Goal: Task Accomplishment & Management: Manage account settings

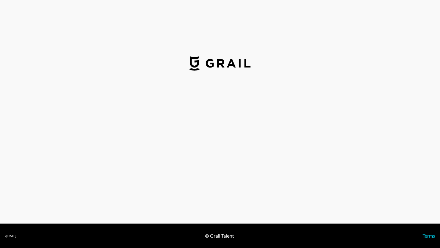
select select "USD"
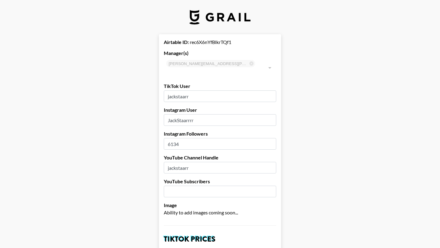
type input "Canada"
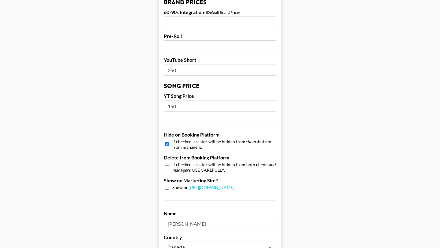
scroll to position [472, 0]
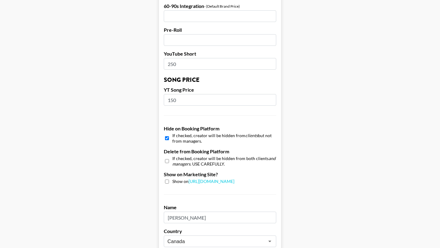
click at [167, 134] on input "checkbox" at bounding box center [167, 138] width 4 height 9
checkbox input "false"
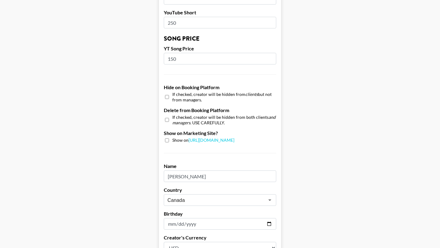
scroll to position [581, 0]
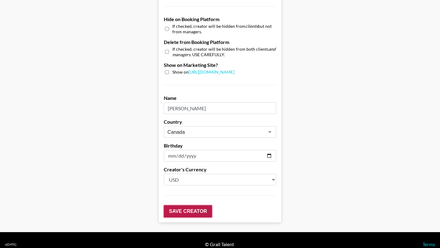
click at [181, 205] on input "Save Creator" at bounding box center [188, 211] width 48 height 12
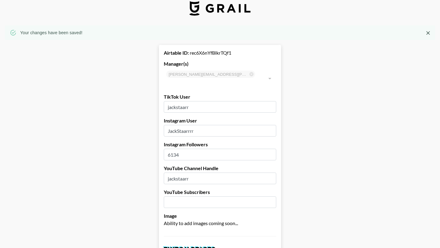
scroll to position [0, 0]
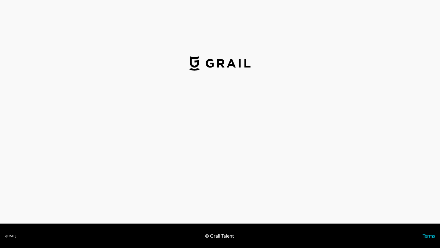
select select "USD"
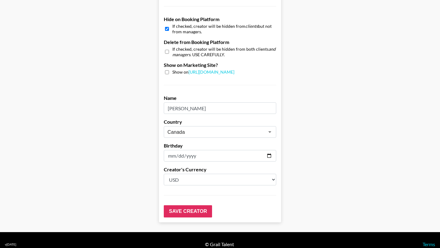
scroll to position [531, 0]
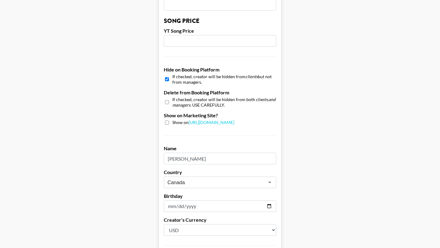
click at [166, 75] on input "checkbox" at bounding box center [167, 79] width 4 height 9
checkbox input "false"
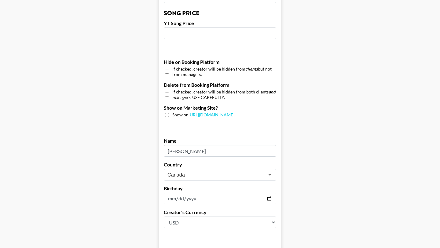
scroll to position [581, 0]
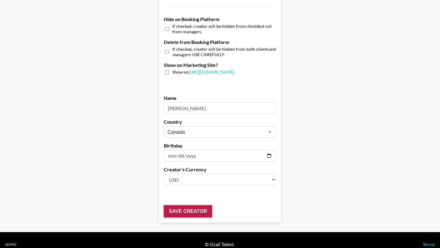
click at [183, 206] on input "Save Creator" at bounding box center [188, 211] width 48 height 12
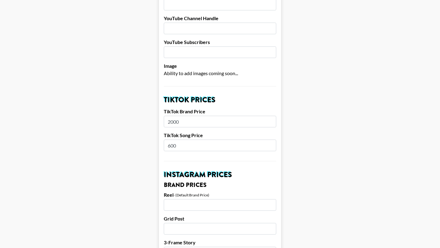
scroll to position [0, 0]
